Goal: Information Seeking & Learning: Learn about a topic

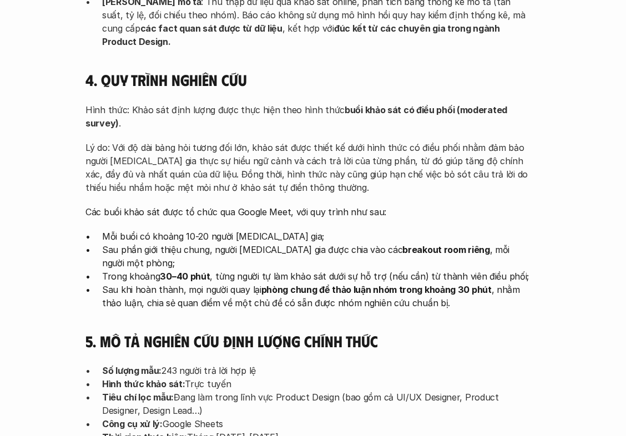
scroll to position [3548, 0]
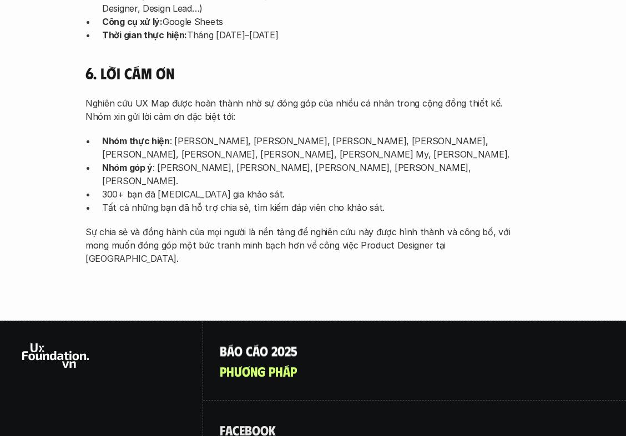
click at [288, 343] on p "B á o c á o 2 0 2 5" at bounding box center [259, 350] width 78 height 14
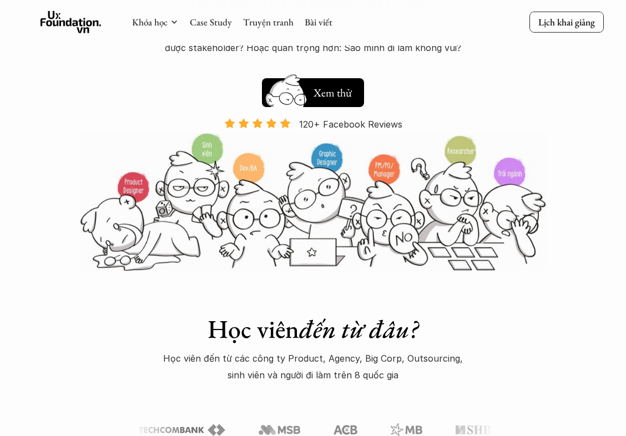
scroll to position [166, 0]
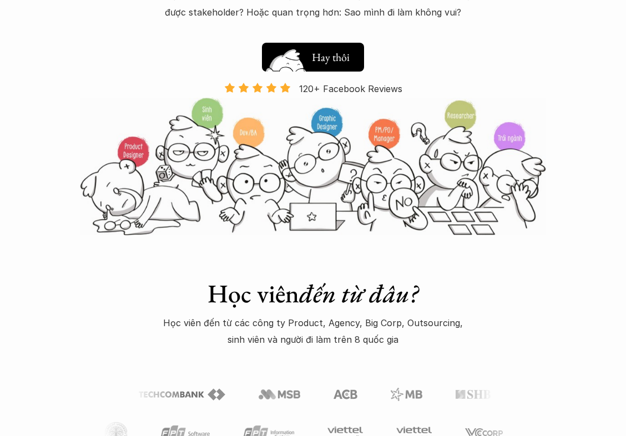
click at [331, 58] on h5 "Xem thử" at bounding box center [332, 60] width 41 height 16
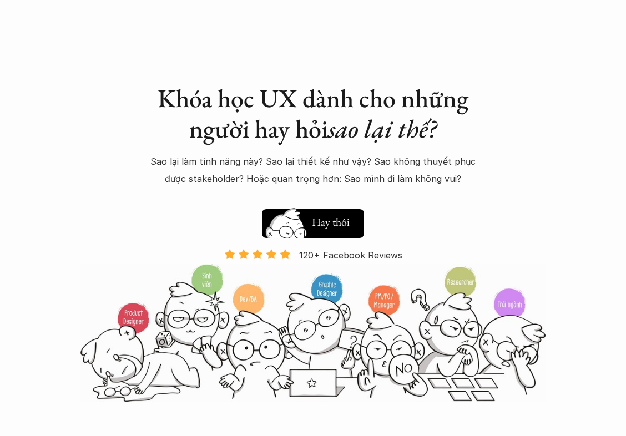
click at [327, 222] on h5 "Xem thử" at bounding box center [332, 224] width 41 height 16
click at [455, 194] on div "Khóa học UX dành cho những người hay hỏi sao lại thế? Sao lại làm tính năng này…" at bounding box center [313, 173] width 388 height 181
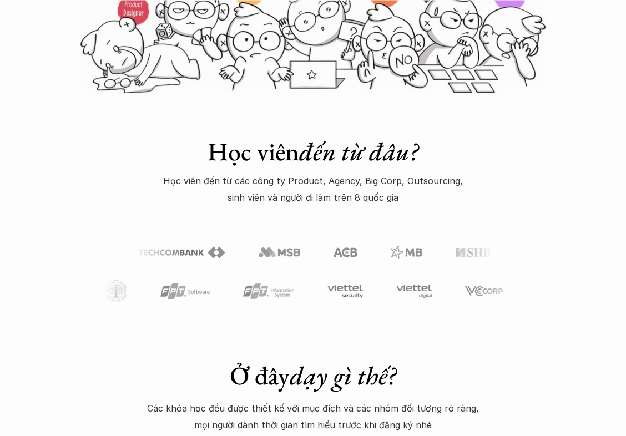
scroll to position [333, 0]
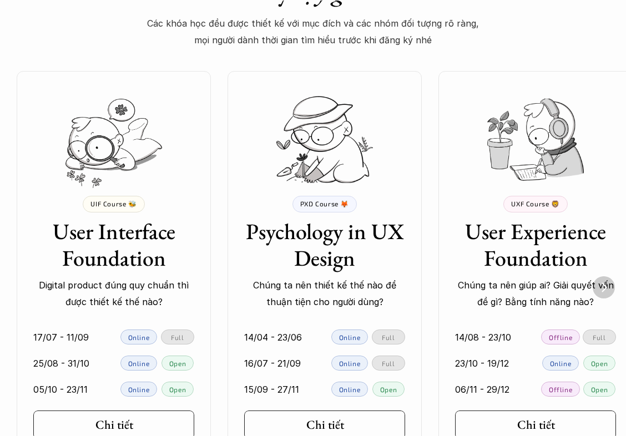
scroll to position [721, 0]
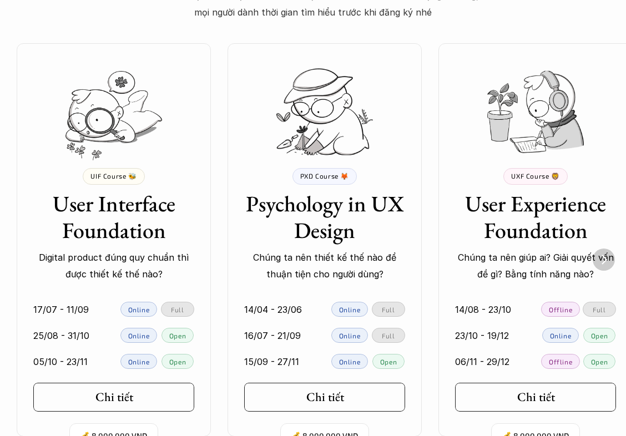
click at [604, 259] on img "Next" at bounding box center [603, 260] width 22 height 22
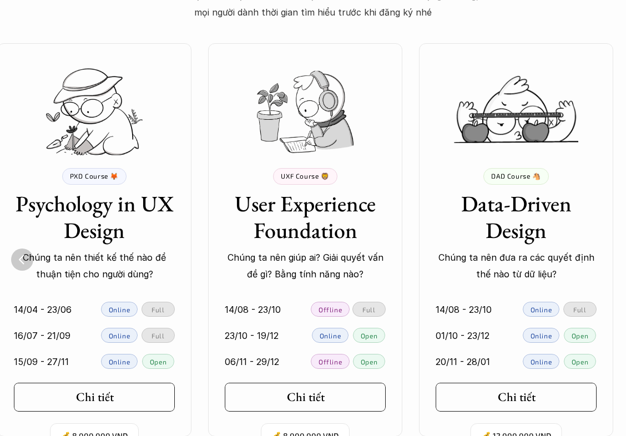
scroll to position [0, 234]
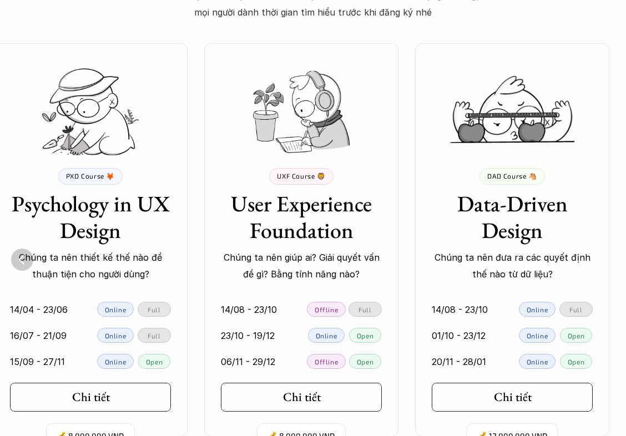
click at [604, 259] on div "DAD Course 🐴 Data-Driven Design Chúng ta nên đưa ra các quyết định thế nào từ d…" at bounding box center [512, 225] width 194 height 115
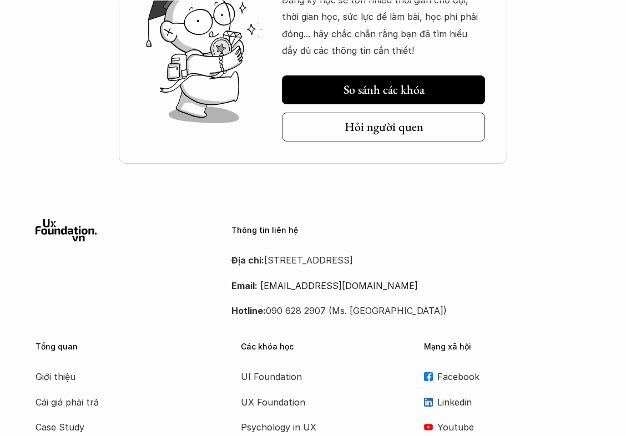
scroll to position [2885, 0]
